Goal: Transaction & Acquisition: Purchase product/service

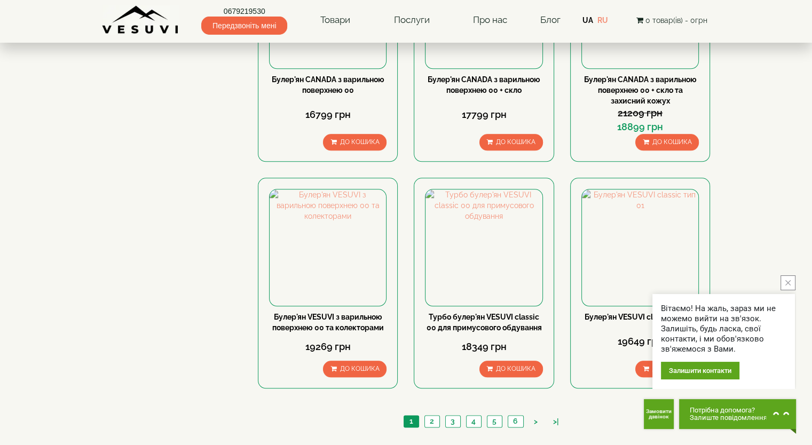
scroll to position [1174, 0]
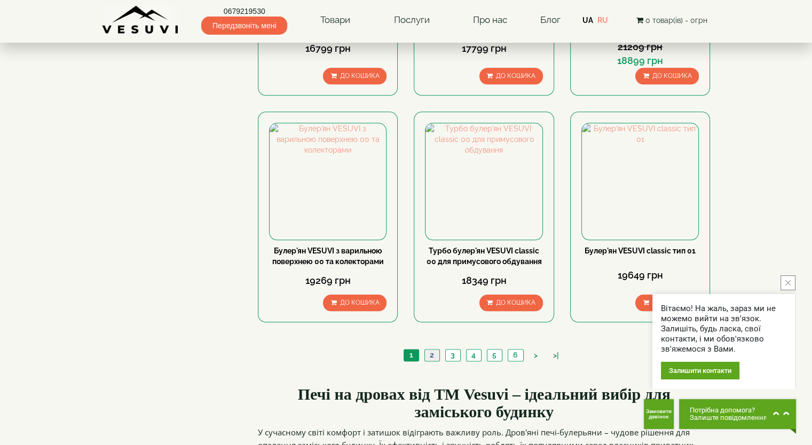
click at [432, 350] on link "2" at bounding box center [431, 355] width 15 height 11
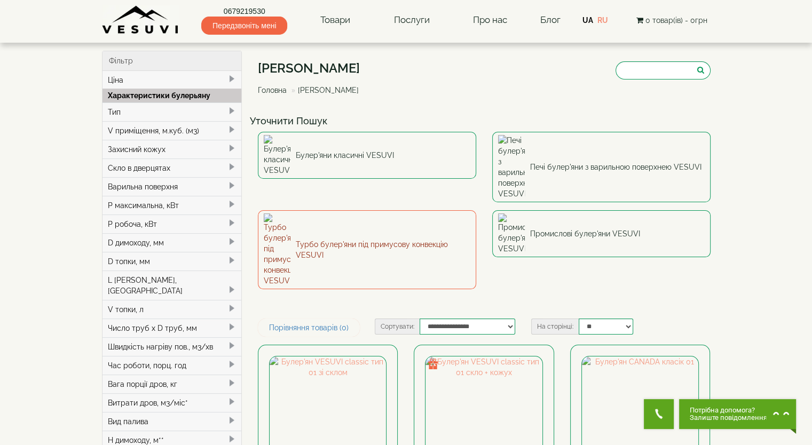
click at [393, 210] on link "Турбо булер'яни під примусову конвекцію VESUVI" at bounding box center [367, 249] width 218 height 79
